Goal: Task Accomplishment & Management: Manage account settings

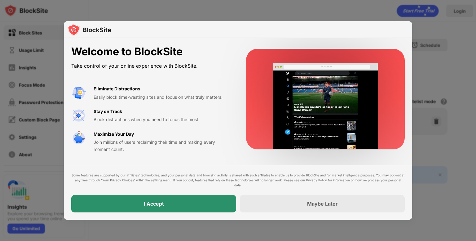
click at [176, 203] on div "I Accept" at bounding box center [153, 203] width 165 height 17
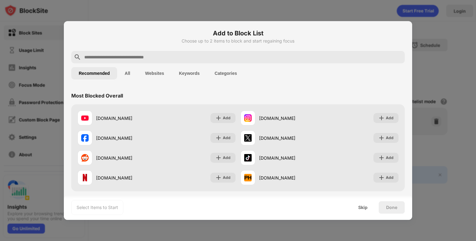
click at [130, 73] on button "All" at bounding box center [127, 73] width 20 height 12
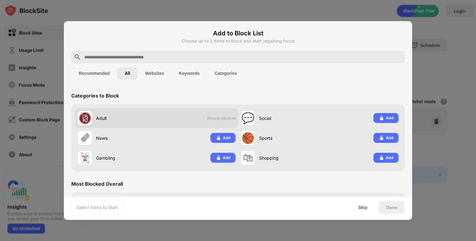
click at [216, 122] on div "🔞 Adult Already blocked" at bounding box center [156, 118] width 163 height 20
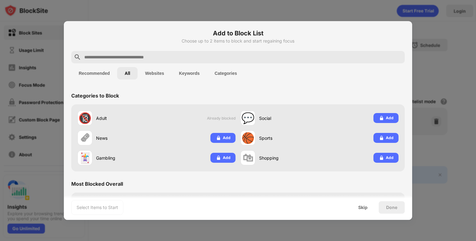
click at [158, 76] on button "Websites" at bounding box center [155, 73] width 34 height 12
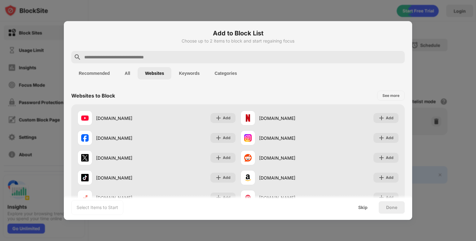
click at [180, 77] on button "Keywords" at bounding box center [189, 73] width 36 height 12
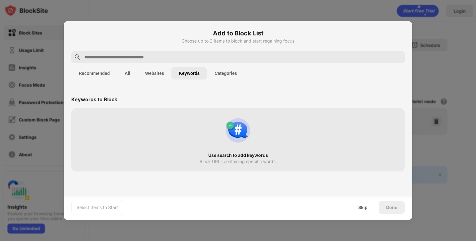
click at [222, 74] on button "Categories" at bounding box center [225, 73] width 37 height 12
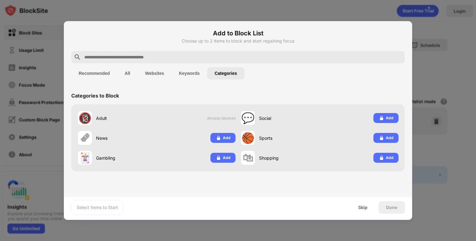
click at [106, 76] on button "Recommended" at bounding box center [94, 73] width 46 height 12
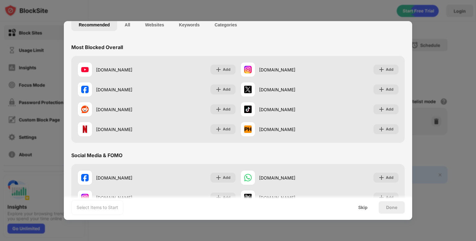
scroll to position [62, 0]
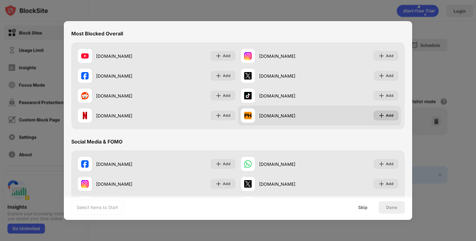
click at [386, 113] on div "Add" at bounding box center [390, 115] width 8 height 6
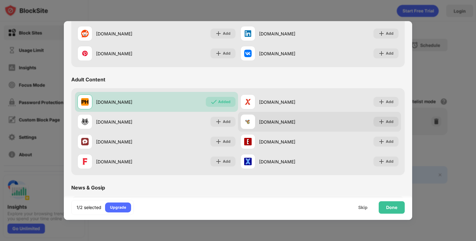
scroll to position [248, 0]
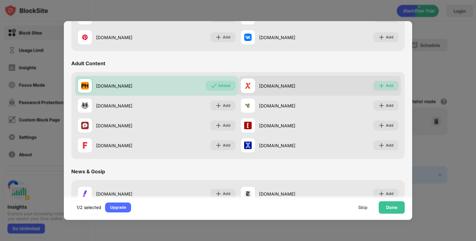
click at [380, 90] on div "Add" at bounding box center [386, 86] width 25 height 10
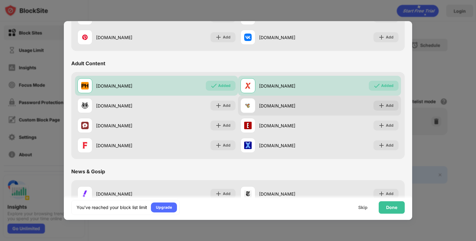
click at [377, 101] on div "Add" at bounding box center [386, 105] width 25 height 10
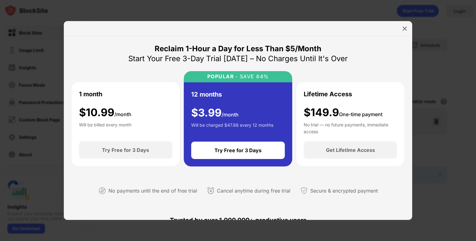
click at [352, 90] on div "Lifetime Access $149.9 One-time payment No trial — no future payments, immediat…" at bounding box center [350, 111] width 93 height 44
click at [406, 28] on img at bounding box center [405, 28] width 6 height 6
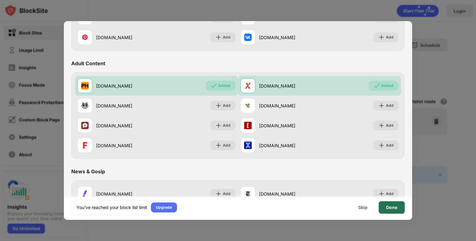
click at [385, 209] on div "Done" at bounding box center [392, 207] width 26 height 12
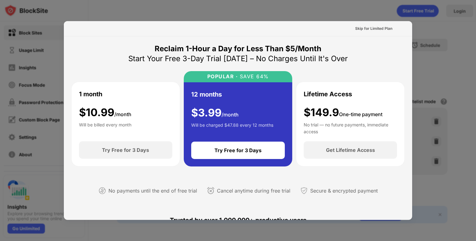
drag, startPoint x: 301, startPoint y: 26, endPoint x: 298, endPoint y: 26, distance: 3.7
click at [300, 26] on div "Skip for Limited Plan" at bounding box center [238, 28] width 349 height 15
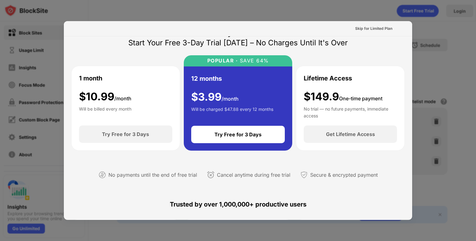
scroll to position [31, 0]
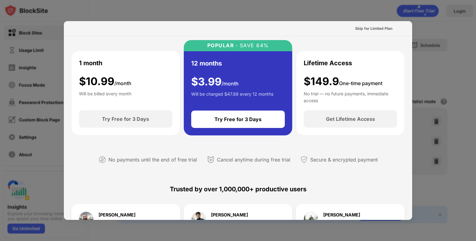
drag, startPoint x: 448, startPoint y: 54, endPoint x: 445, endPoint y: 59, distance: 6.1
click at [449, 54] on div at bounding box center [238, 120] width 476 height 241
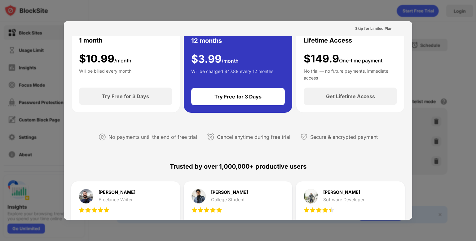
scroll to position [0, 0]
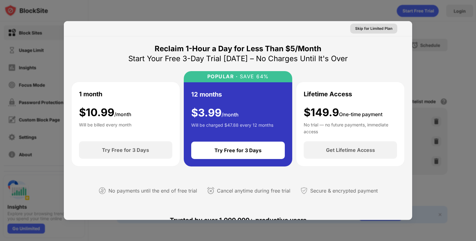
click at [373, 31] on div "Skip for Limited Plan" at bounding box center [373, 28] width 37 height 6
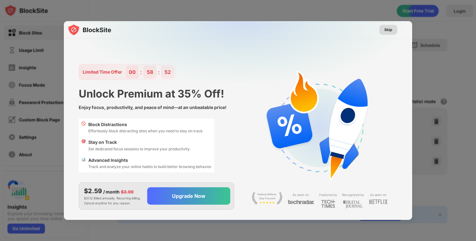
click at [388, 30] on div "Skip" at bounding box center [388, 30] width 8 height 6
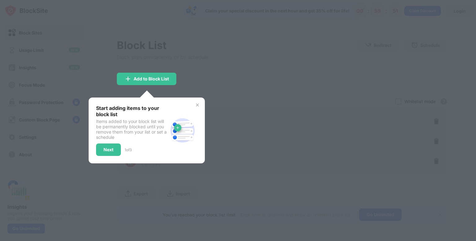
click at [113, 147] on div "Next" at bounding box center [109, 149] width 10 height 5
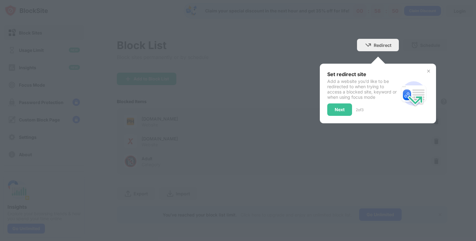
drag, startPoint x: 305, startPoint y: 41, endPoint x: 318, endPoint y: 40, distance: 13.4
click at [307, 41] on div at bounding box center [238, 120] width 476 height 241
drag, startPoint x: 427, startPoint y: 73, endPoint x: 428, endPoint y: 77, distance: 3.2
click at [428, 77] on div "Set redirect site Add a website you’d like to be redirected to when trying to a…" at bounding box center [377, 93] width 101 height 45
click at [429, 77] on div "Set redirect site Add a website you’d like to be redirected to when trying to a…" at bounding box center [378, 94] width 116 height 60
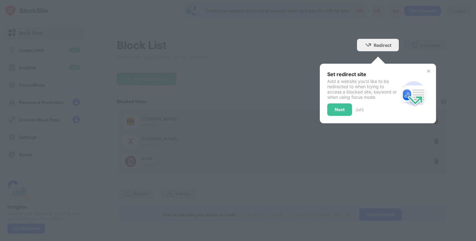
click at [429, 70] on img at bounding box center [428, 71] width 5 height 5
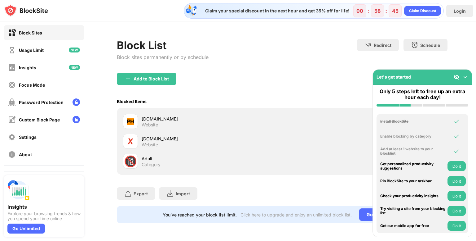
click at [467, 73] on div "Let's get started" at bounding box center [422, 76] width 99 height 15
click at [465, 74] on img at bounding box center [465, 77] width 6 height 6
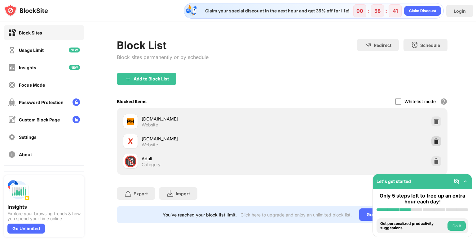
click at [438, 142] on img at bounding box center [436, 141] width 6 height 6
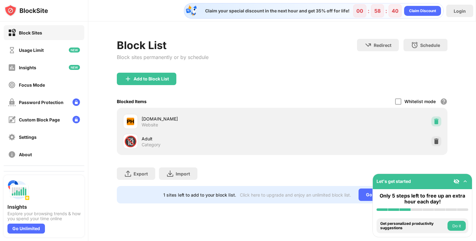
click at [435, 119] on img at bounding box center [436, 121] width 6 height 6
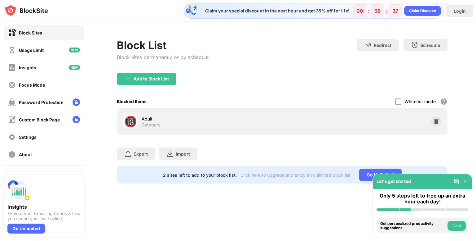
click at [456, 227] on button "Do it" at bounding box center [457, 225] width 18 height 10
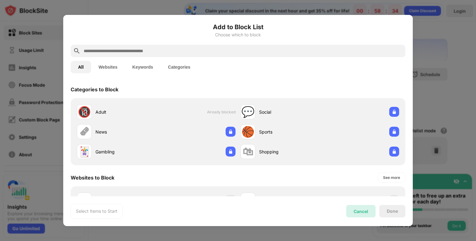
click at [365, 212] on div "Cancel" at bounding box center [361, 210] width 15 height 5
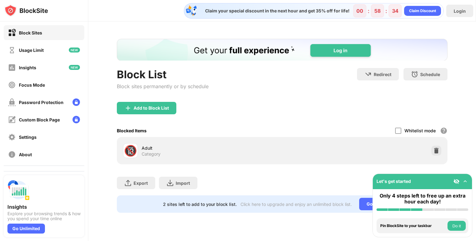
click at [456, 227] on button "Do it" at bounding box center [457, 225] width 18 height 10
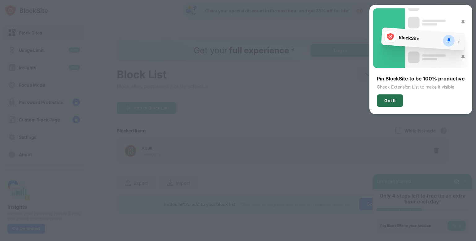
click at [391, 98] on div "Got It" at bounding box center [389, 100] width 11 height 5
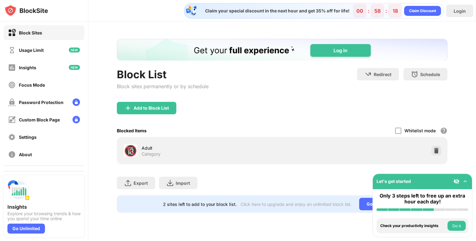
click at [459, 55] on div "Block List Block sites permanently or by schedule Redirect Choose a site to be …" at bounding box center [282, 125] width 388 height 208
click at [459, 224] on button "Do it" at bounding box center [457, 225] width 18 height 10
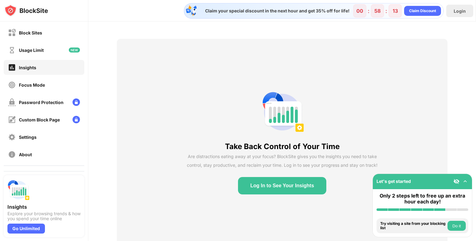
click at [454, 224] on button "Do it" at bounding box center [457, 225] width 18 height 10
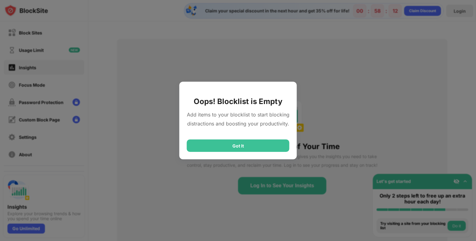
click at [249, 149] on div "Got It" at bounding box center [238, 145] width 103 height 12
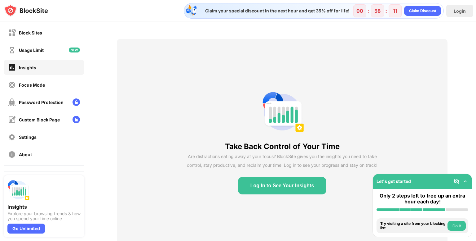
click at [465, 183] on img at bounding box center [465, 181] width 6 height 6
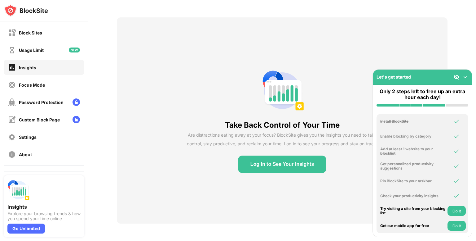
scroll to position [26, 0]
click at [465, 78] on img at bounding box center [465, 77] width 6 height 6
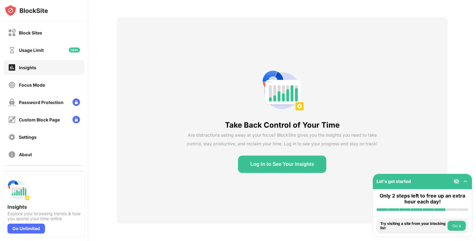
click at [455, 182] on img at bounding box center [457, 181] width 6 height 6
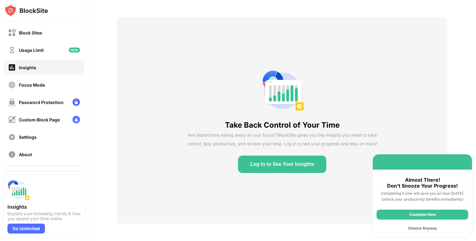
click at [430, 230] on div "Snooze Anyway" at bounding box center [423, 228] width 92 height 10
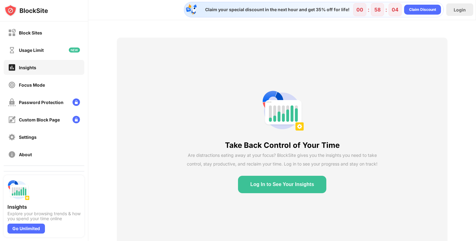
scroll to position [0, 0]
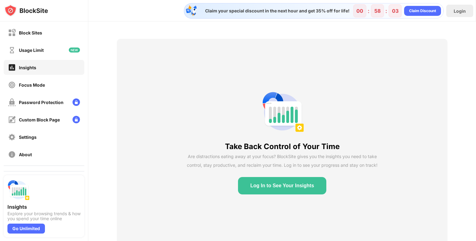
drag, startPoint x: 188, startPoint y: 100, endPoint x: 131, endPoint y: 26, distance: 93.5
click at [131, 26] on div "Take Back Control of Your Time Are distractions eating away at your focus? Bloc…" at bounding box center [282, 141] width 388 height 241
drag, startPoint x: 419, startPoint y: 66, endPoint x: 411, endPoint y: 65, distance: 8.1
click at [419, 66] on div "Take Back Control of Your Time Are distractions eating away at your focus? Bloc…" at bounding box center [282, 142] width 331 height 206
